Goal: Communication & Community: Answer question/provide support

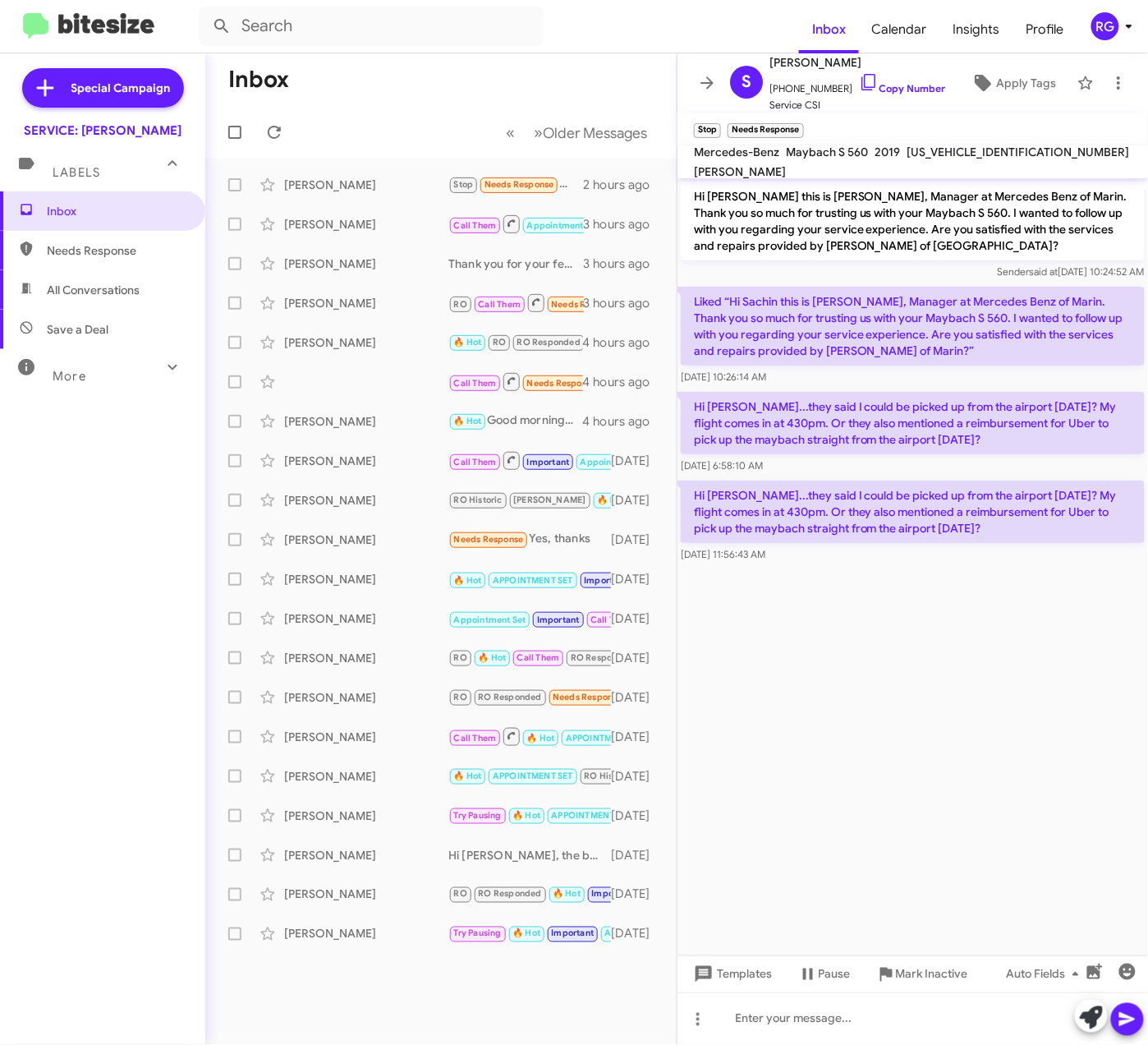
drag, startPoint x: 824, startPoint y: 633, endPoint x: 1012, endPoint y: 589, distance: 193.1
click at [825, 633] on cdk-virtual-scroll-viewport "Hi Sachin this is Omar Ibrahimi, Manager at Mercedes Benz of Marin. Thank you s…" at bounding box center [913, 566] width 471 height 778
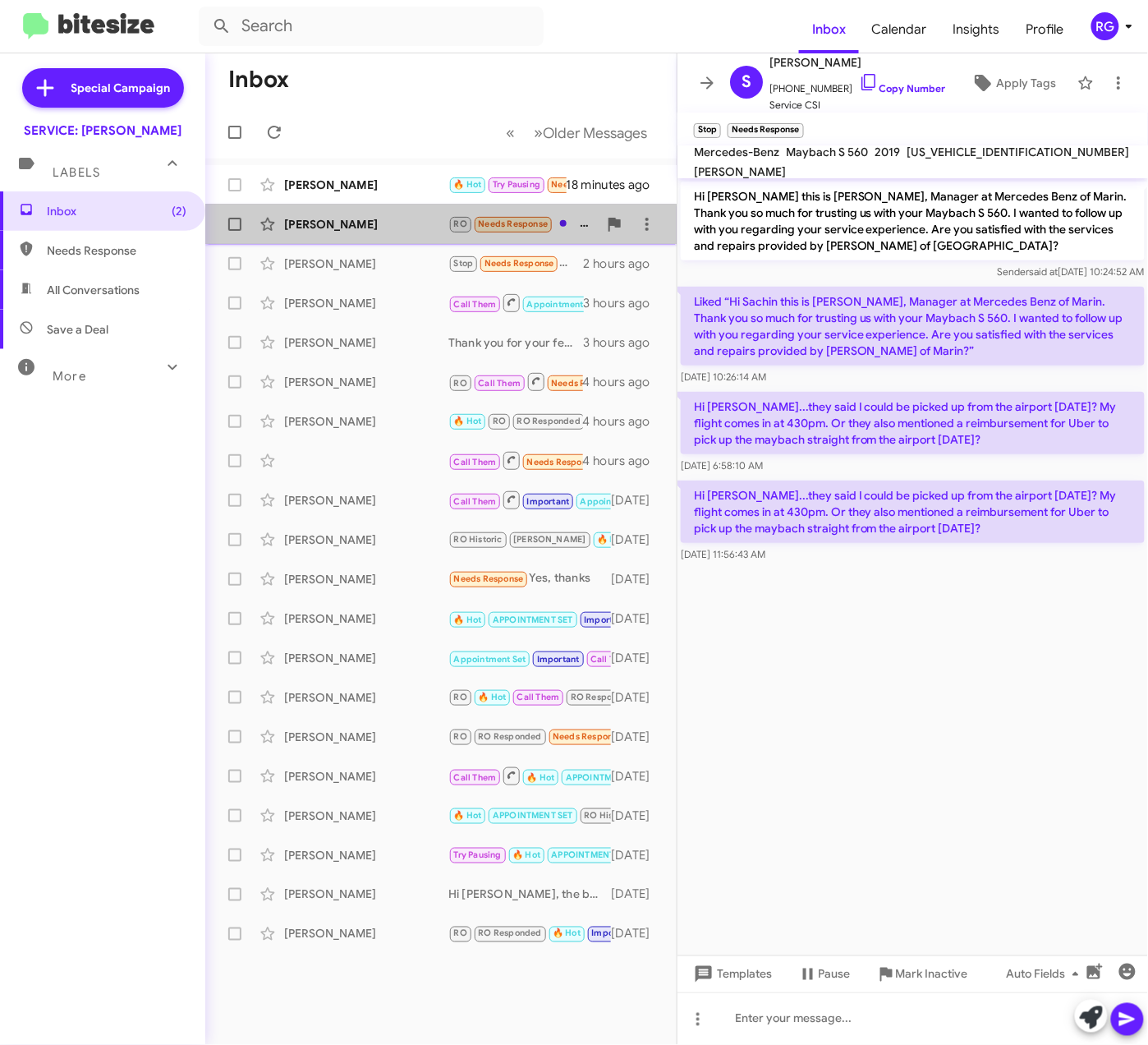
click at [435, 214] on div "Sashini Walther RO Needs Response Hi Omar, how much are the tires for GLS? an h…" at bounding box center [441, 224] width 445 height 33
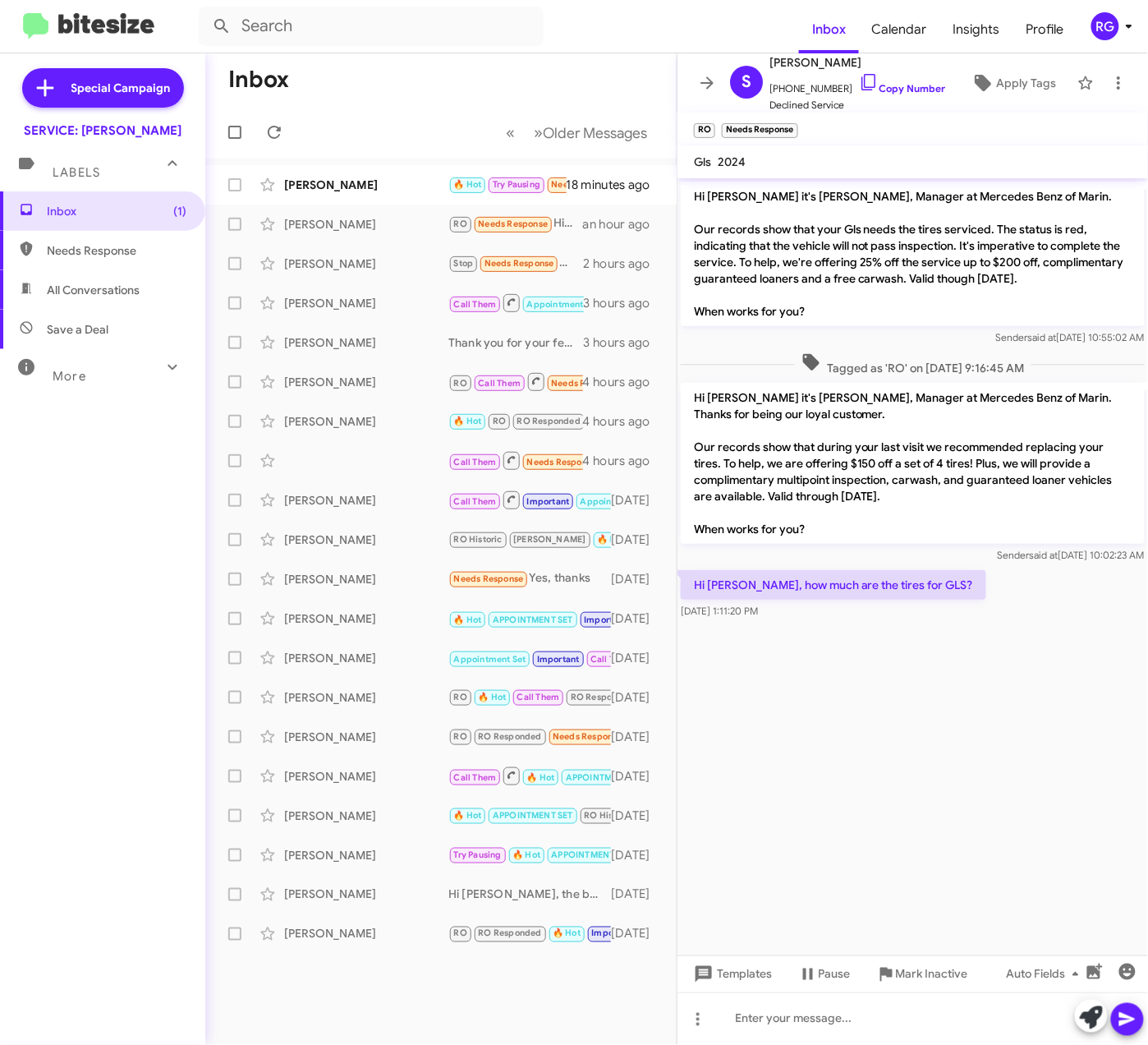
drag, startPoint x: 117, startPoint y: 600, endPoint x: 105, endPoint y: 592, distance: 14.4
click at [116, 599] on div "Inbox (1) Needs Response All Conversations Save a Deal More Important 🔥 Hot App…" at bounding box center [103, 504] width 205 height 627
click at [905, 79] on span "+19256059280 Copy Number" at bounding box center [857, 84] width 175 height 25
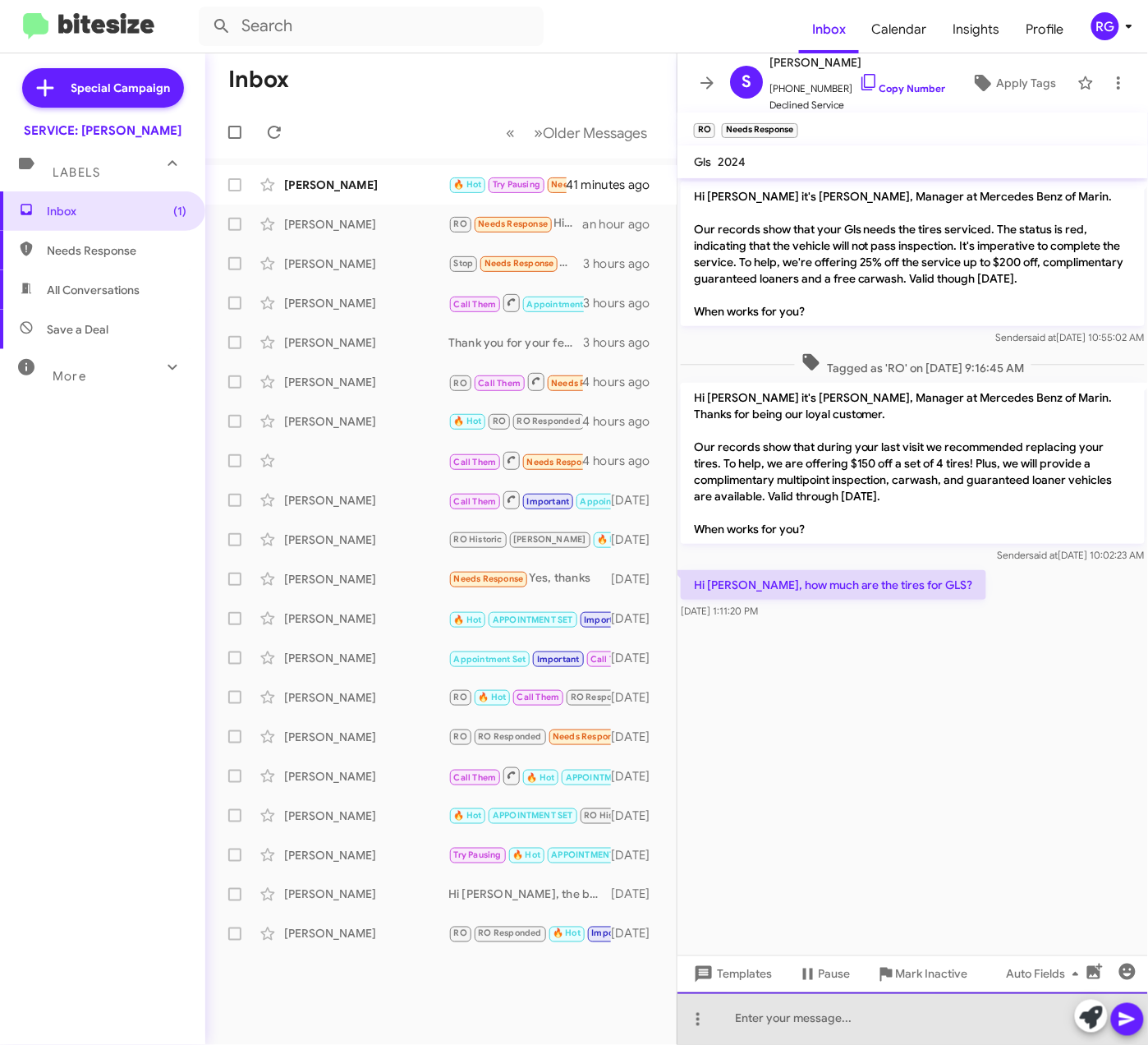
click at [834, 1033] on div at bounding box center [913, 1019] width 471 height 53
click at [895, 1011] on div at bounding box center [913, 1019] width 471 height 53
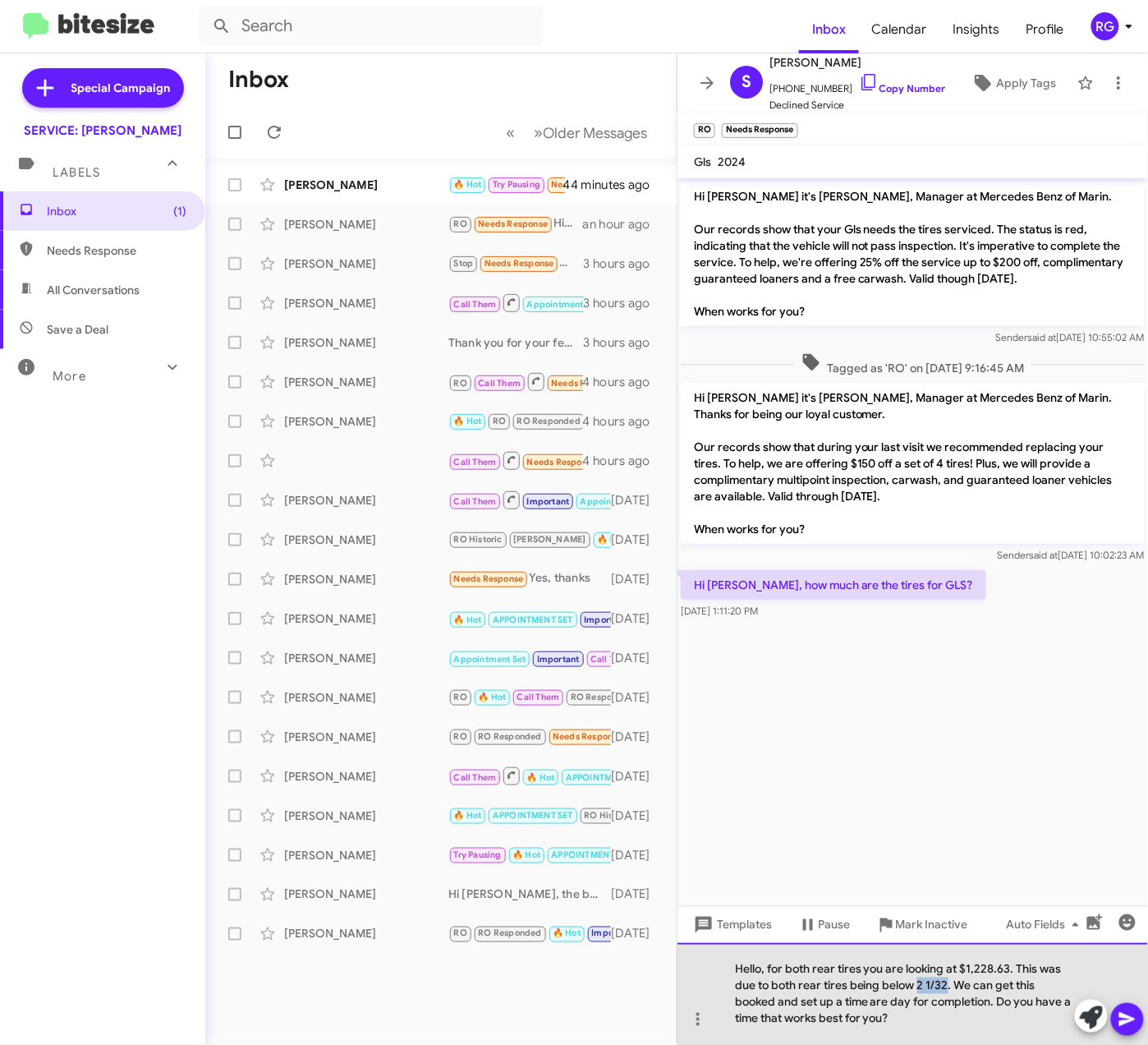
drag, startPoint x: 947, startPoint y: 985, endPoint x: 920, endPoint y: 991, distance: 27.7
click at [920, 991] on div "Hello, for both rear tires you are looking at $1,228.63. This was due to both r…" at bounding box center [913, 994] width 471 height 102
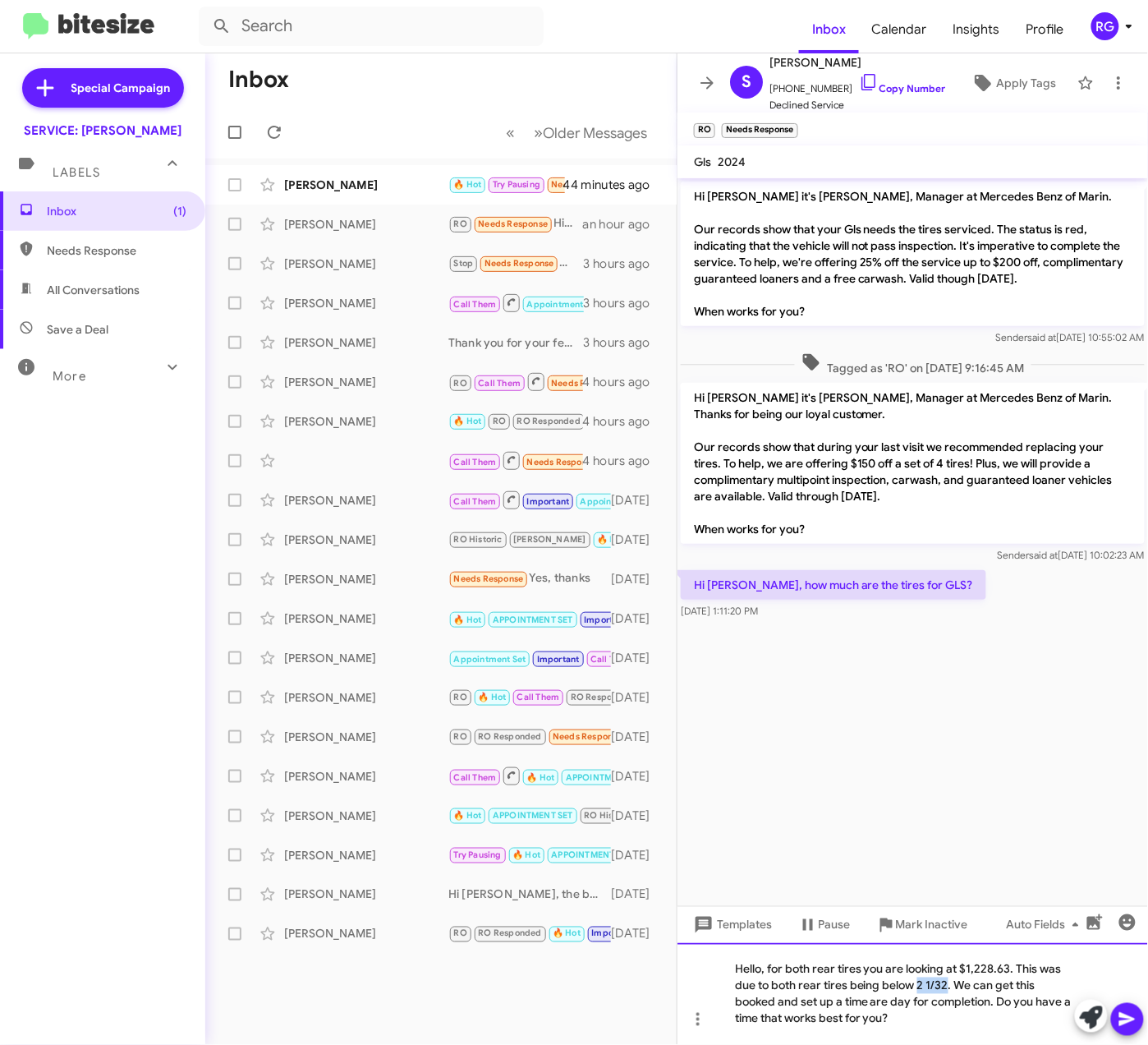
copy div "2 1/32"
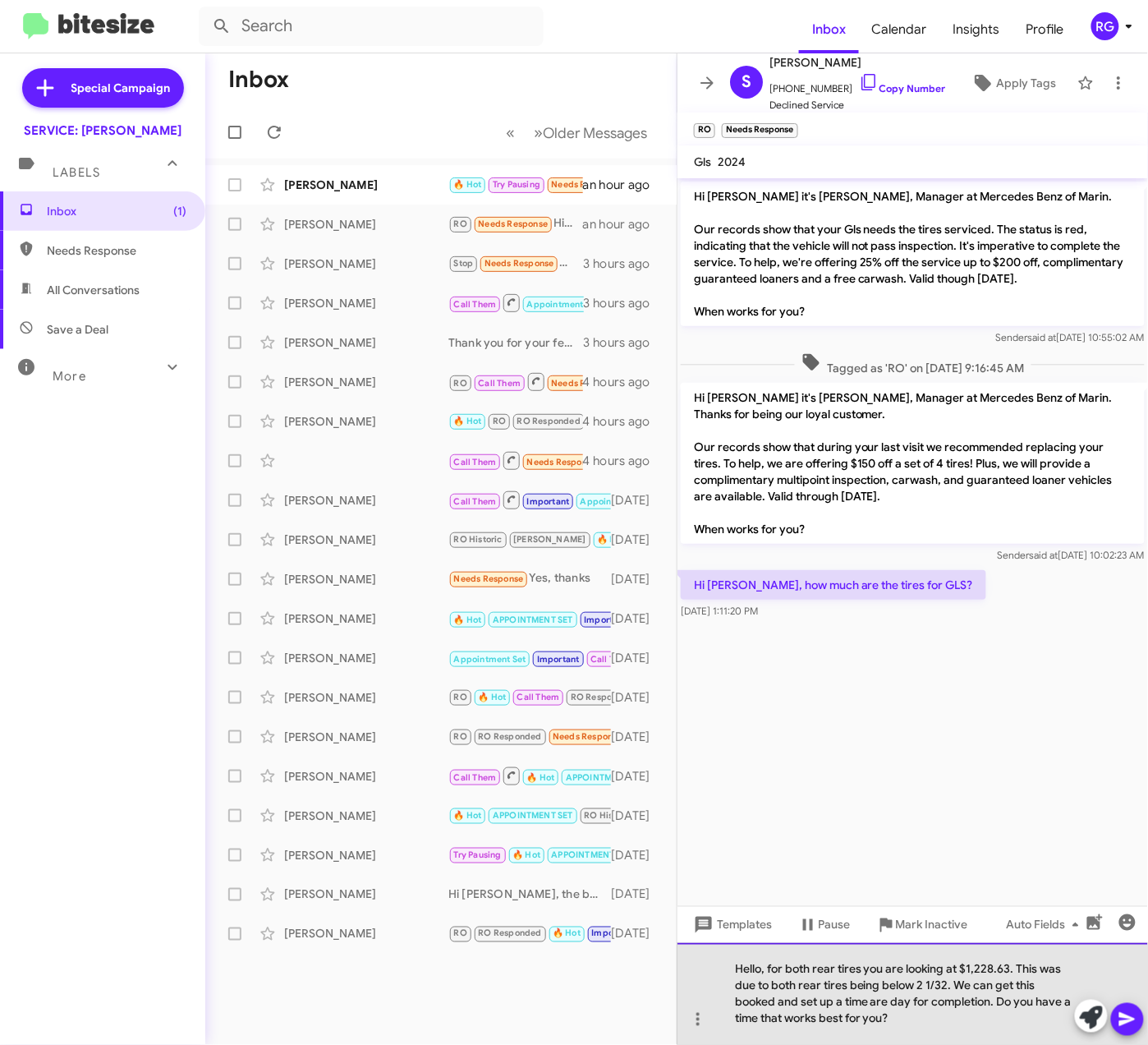
click at [901, 1008] on div "Hello, for both rear tires you are looking at $1,228.63. This was due to both r…" at bounding box center [913, 994] width 471 height 102
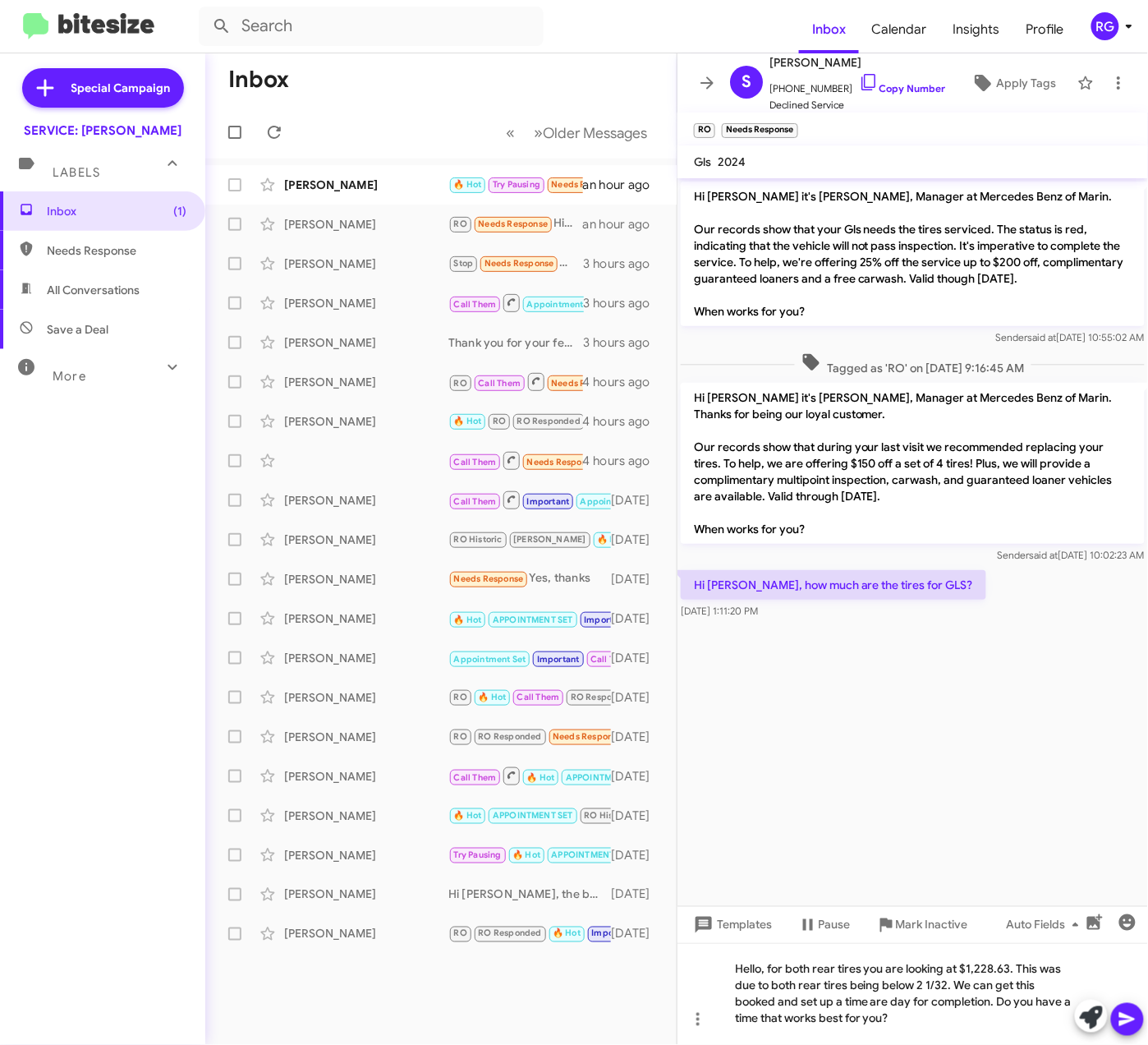
click at [1129, 1033] on span at bounding box center [1128, 1020] width 20 height 33
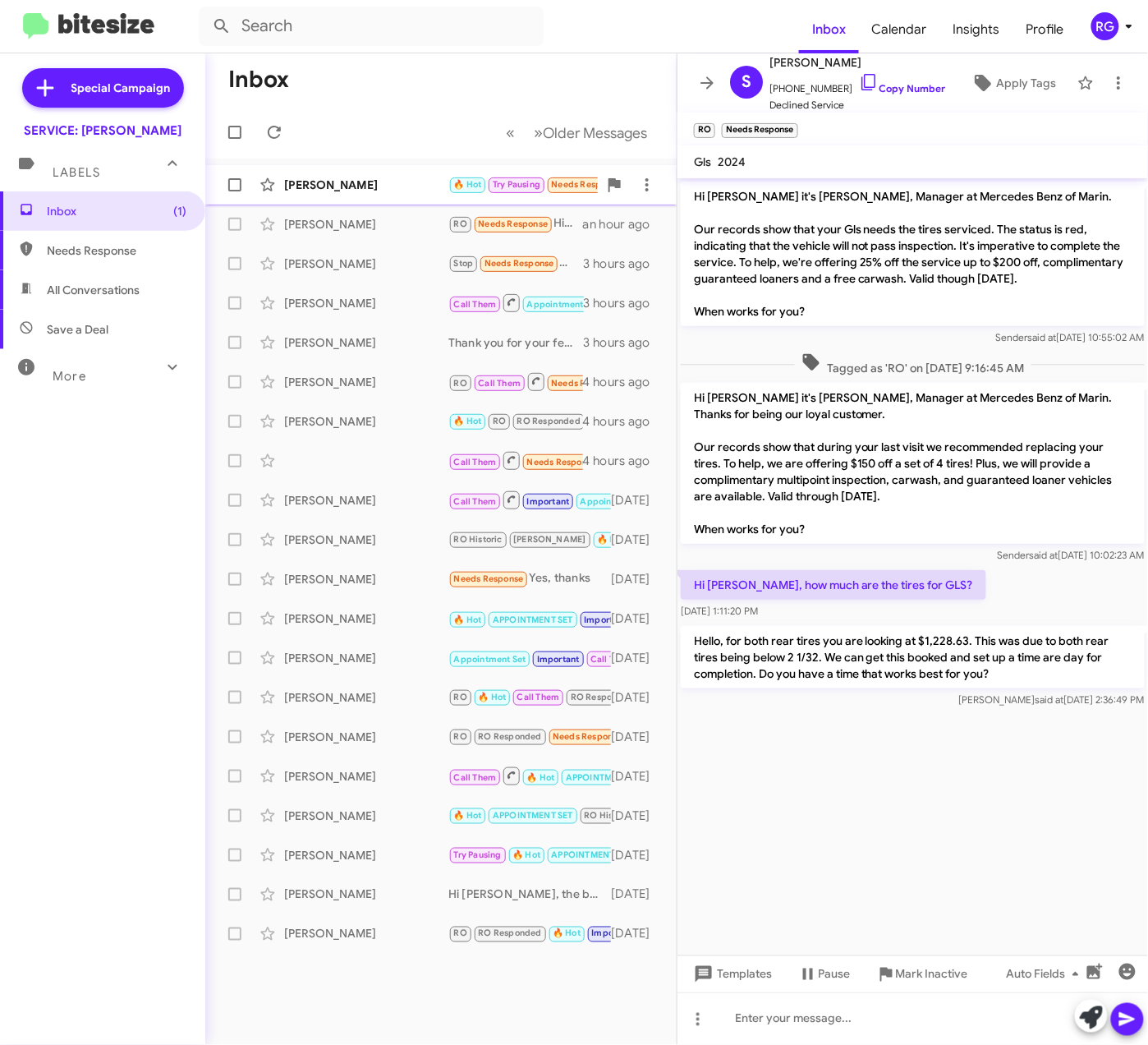
click at [350, 177] on div "[PERSON_NAME]" at bounding box center [366, 185] width 164 height 17
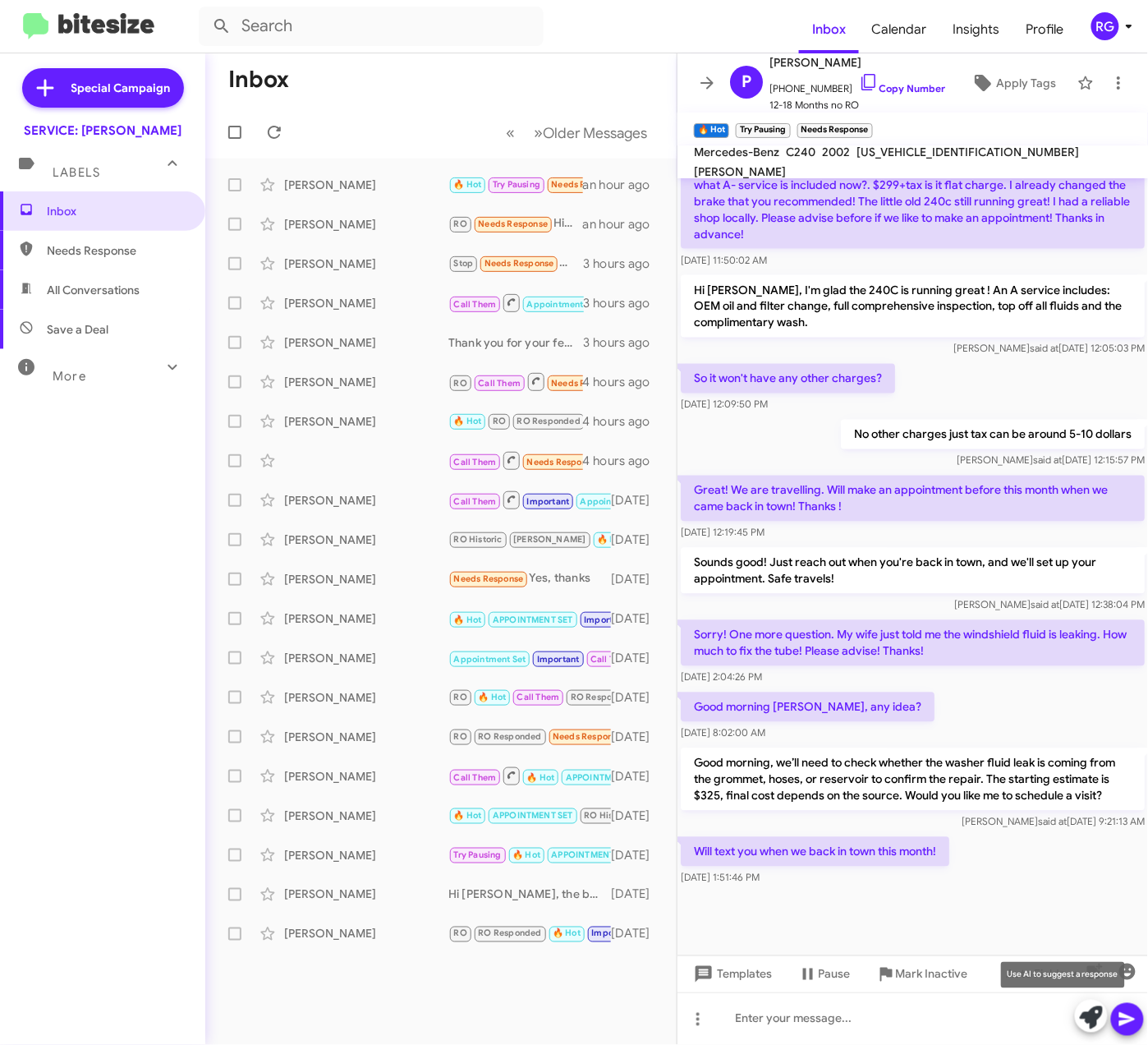
click at [1095, 1011] on icon at bounding box center [1092, 1019] width 23 height 23
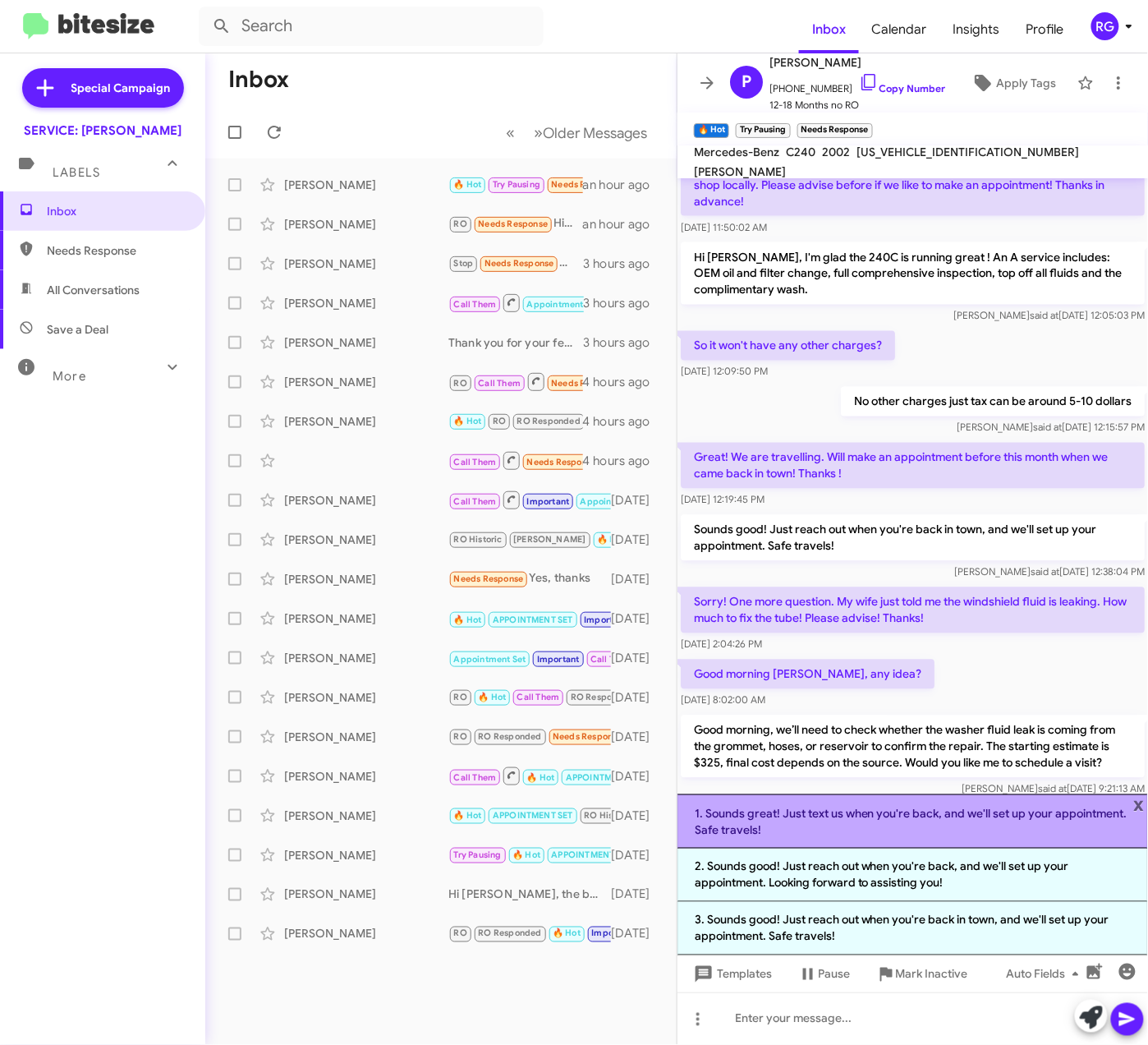
click at [919, 829] on li "1. Sounds great! Just text us when you're back, and we'll set up your appointme…" at bounding box center [913, 822] width 471 height 55
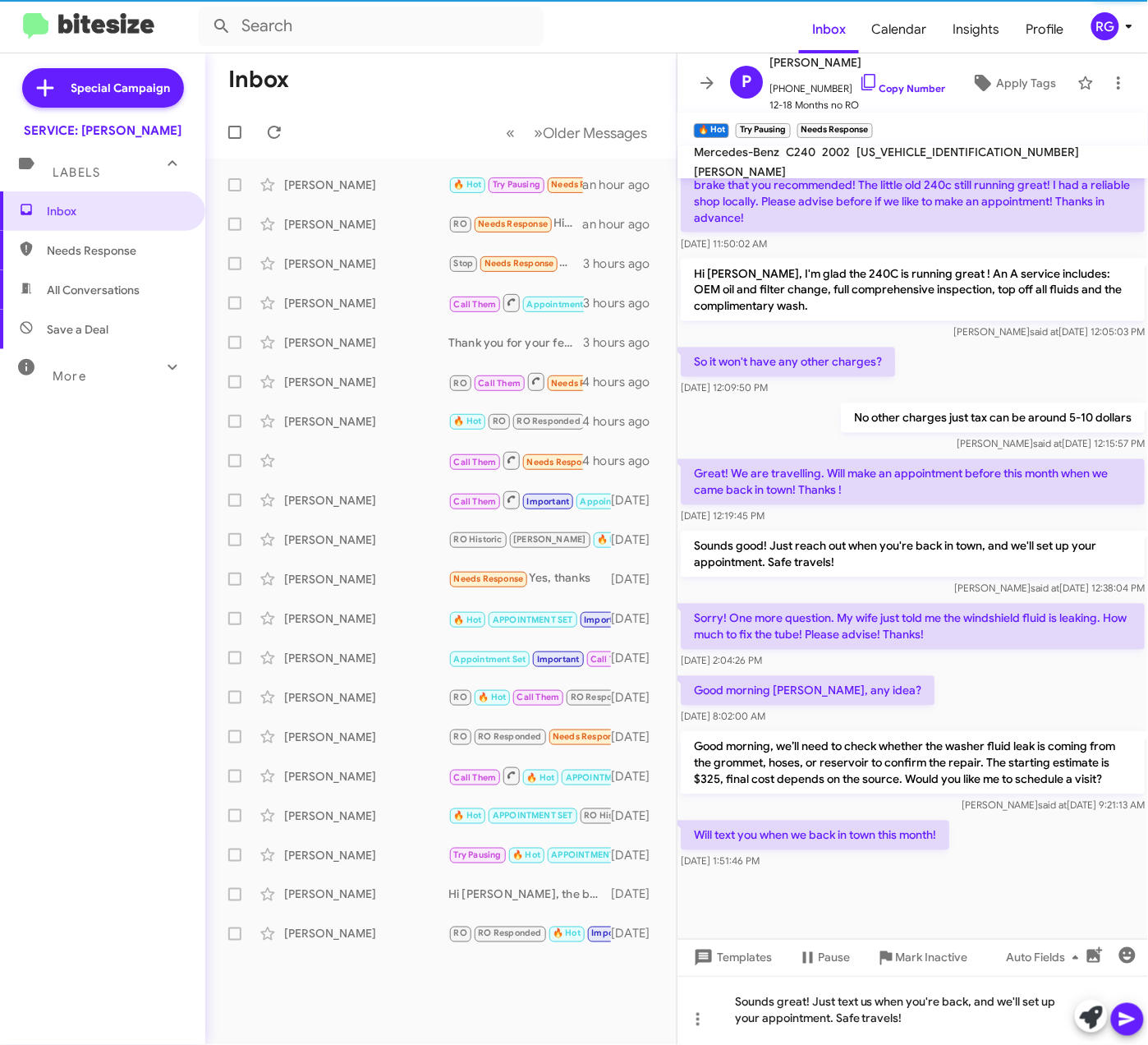
click at [1136, 1010] on icon at bounding box center [1128, 1020] width 20 height 20
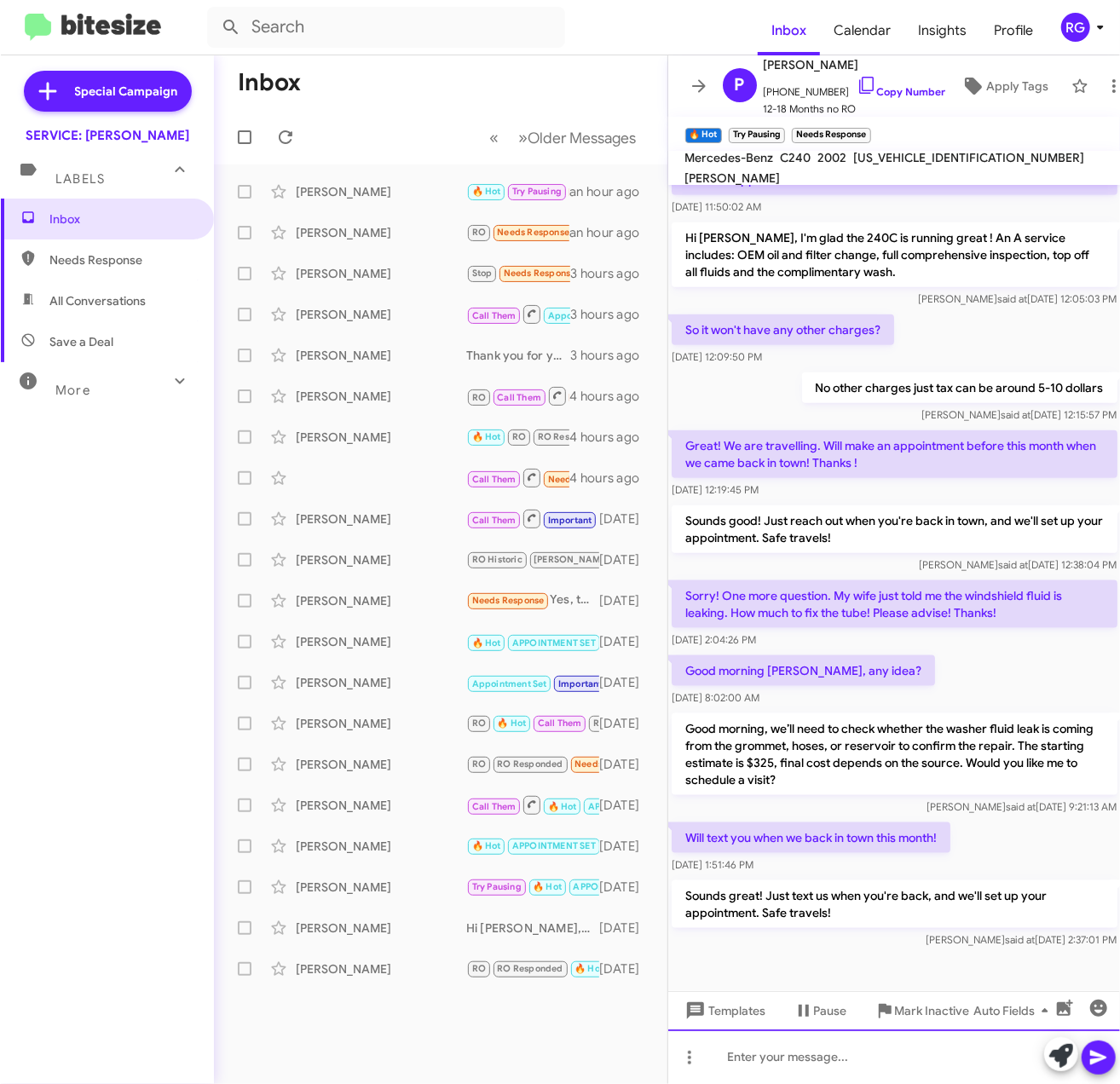
scroll to position [917, 0]
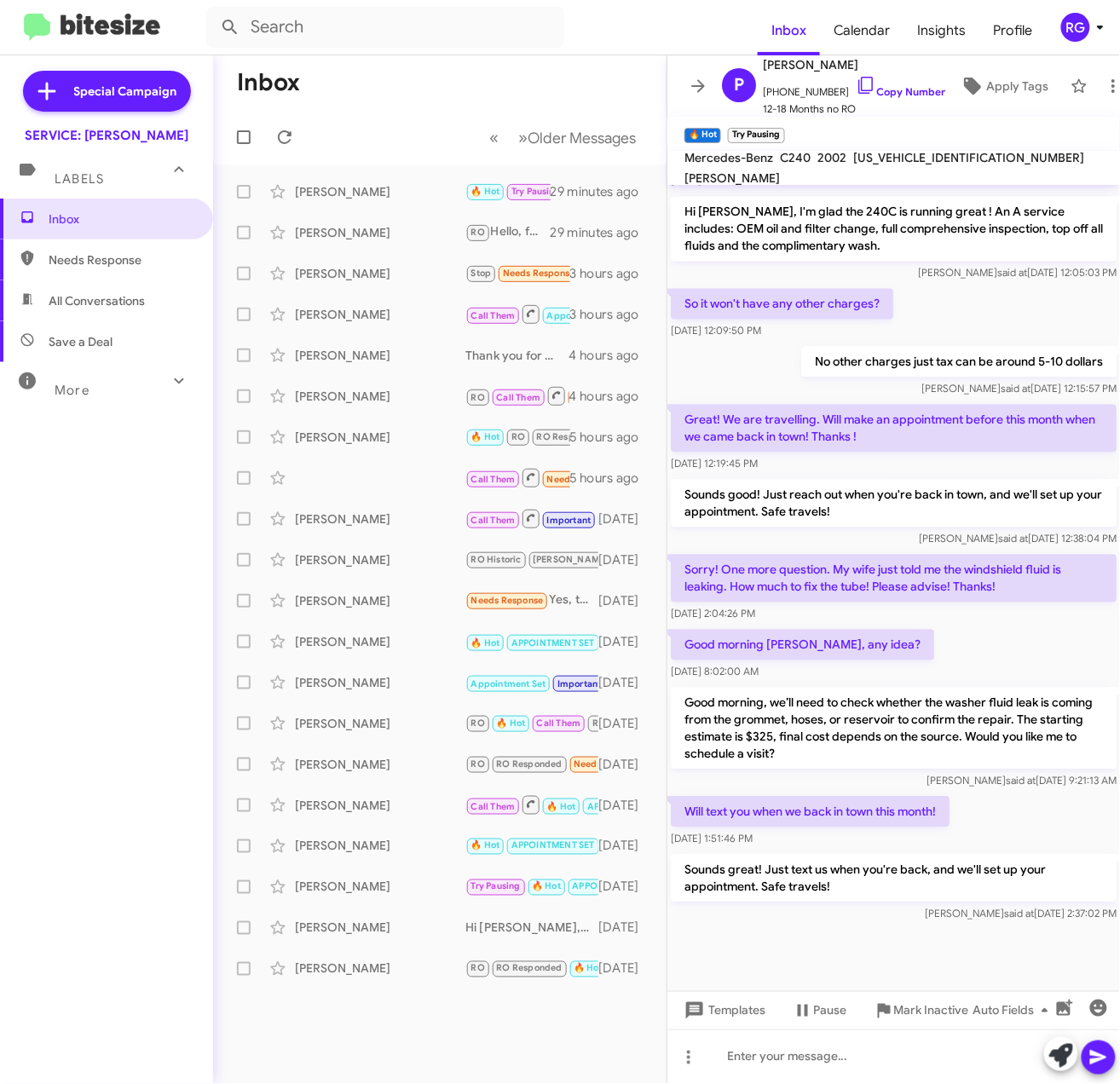
scroll to position [917, 0]
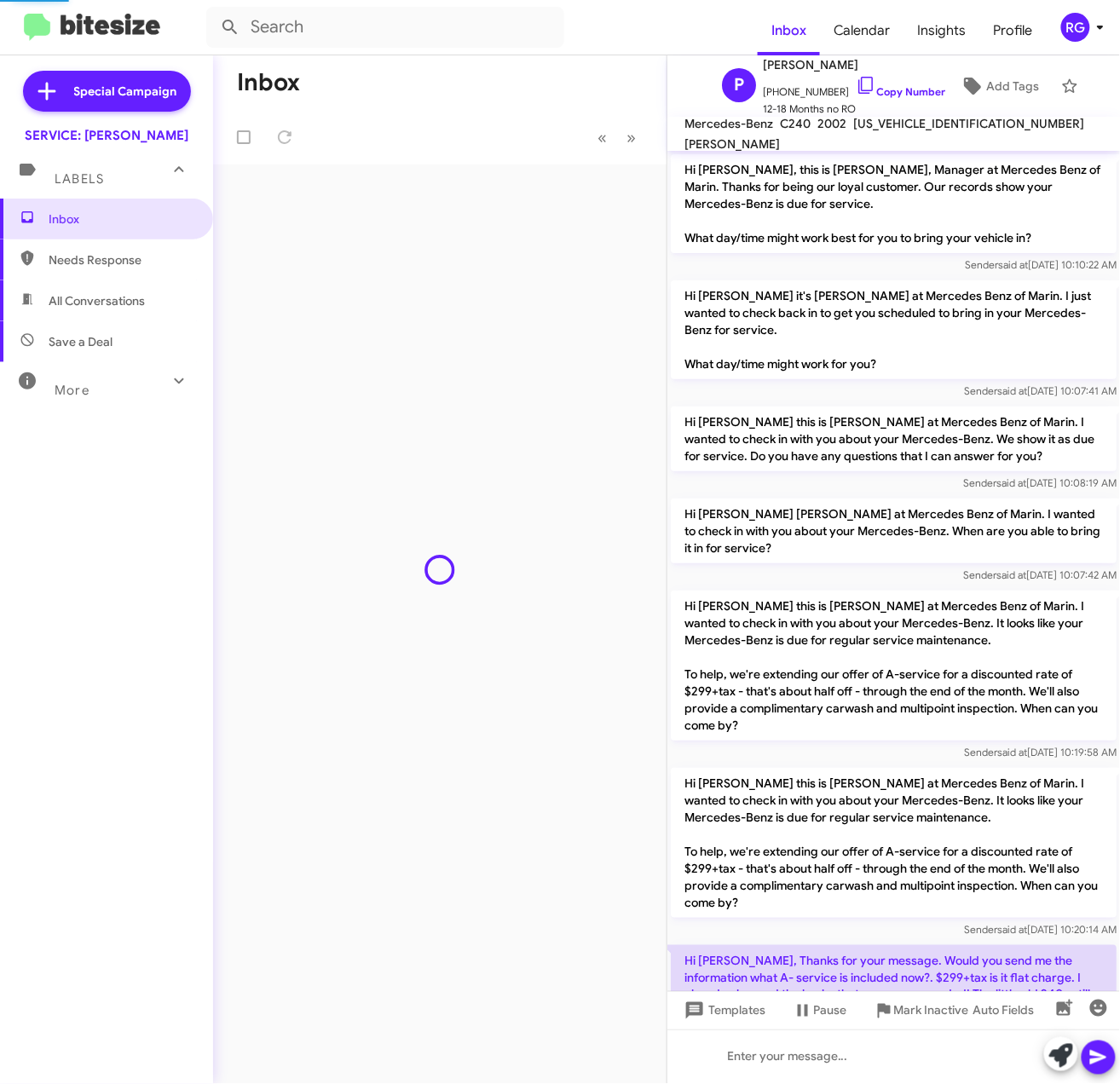
scroll to position [848, 0]
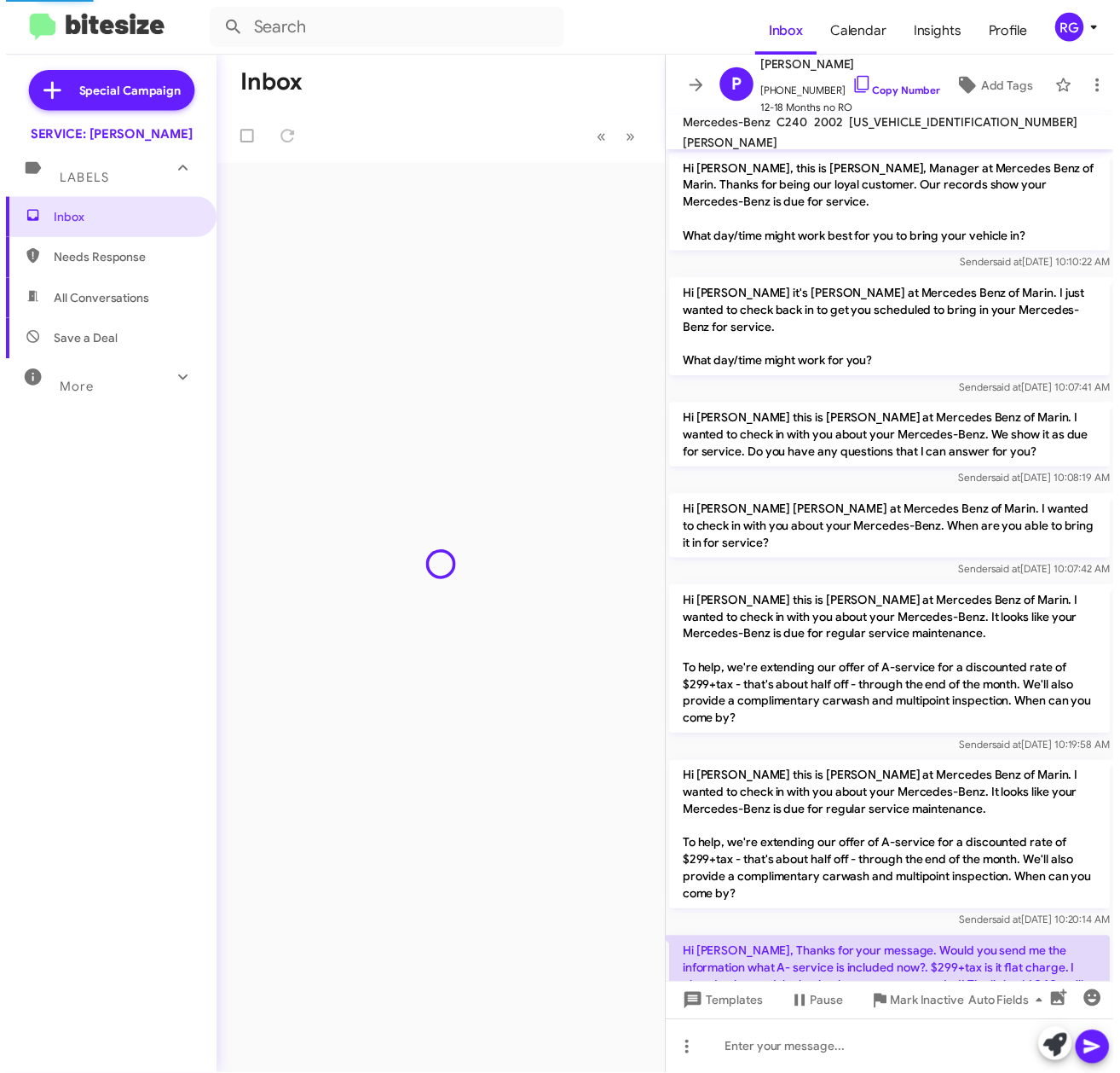
scroll to position [881, 0]
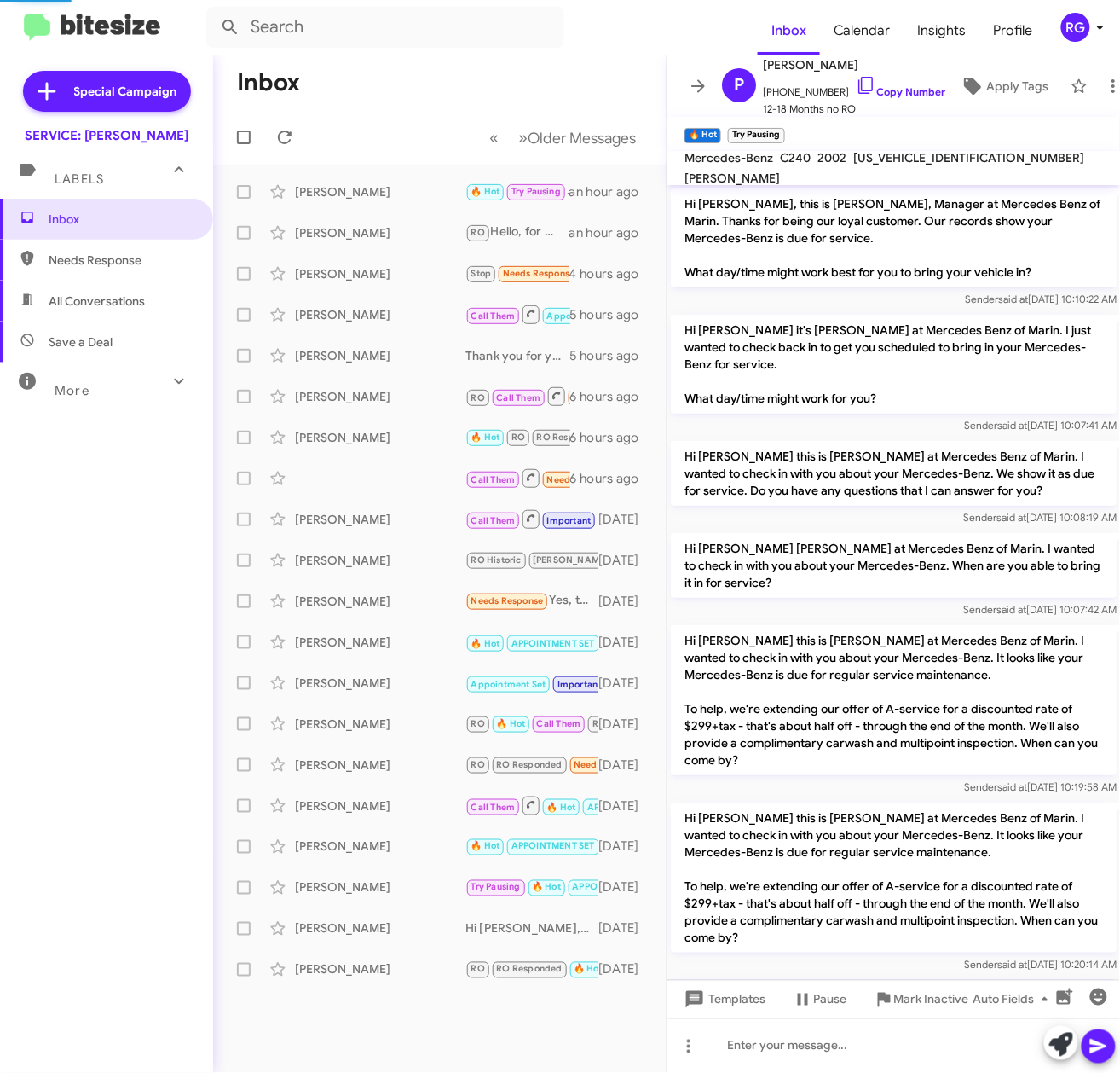
scroll to position [894, 0]
